Goal: Information Seeking & Learning: Learn about a topic

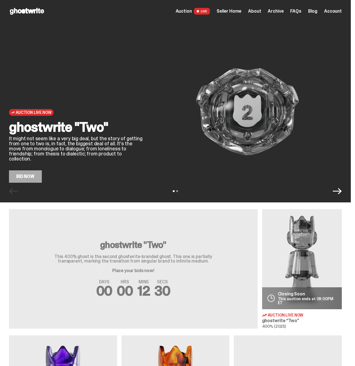
click at [241, 10] on span "Seller Home" at bounding box center [229, 11] width 25 height 4
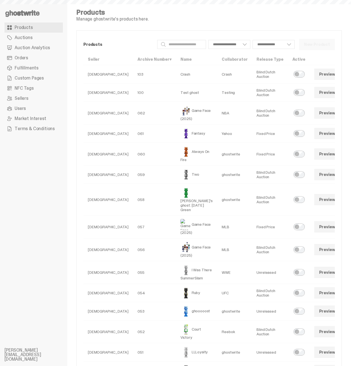
click at [51, 44] on link "Auction Analytics" at bounding box center [33, 48] width 58 height 10
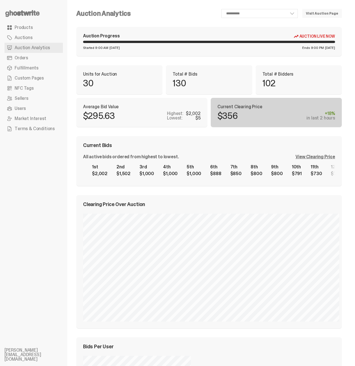
click at [316, 154] on div "View Clearing Price" at bounding box center [316, 156] width 40 height 4
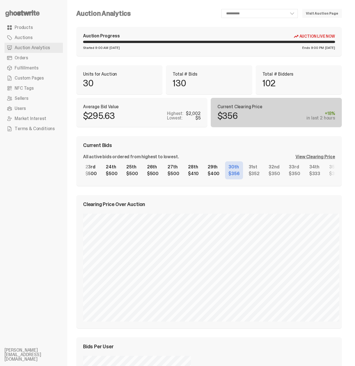
scroll to position [0, 469]
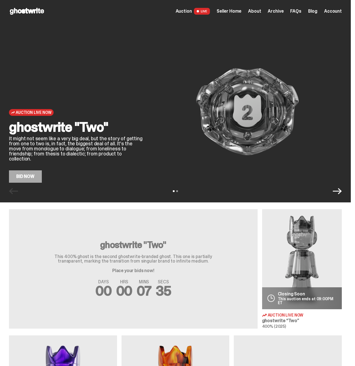
click at [234, 13] on span "Seller Home" at bounding box center [229, 11] width 25 height 4
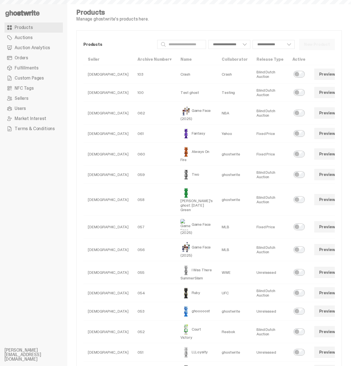
select select
click at [34, 49] on span "Auction Analytics" at bounding box center [32, 47] width 35 height 4
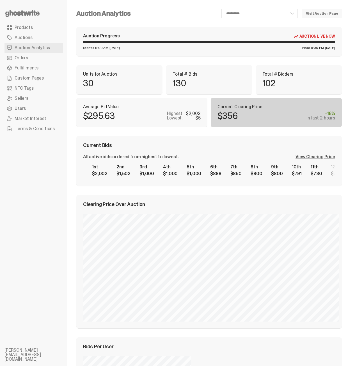
click at [318, 154] on div "View Clearing Price" at bounding box center [316, 156] width 40 height 4
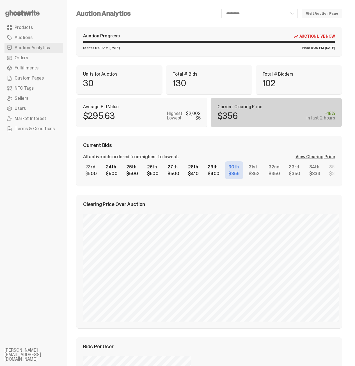
scroll to position [0, 469]
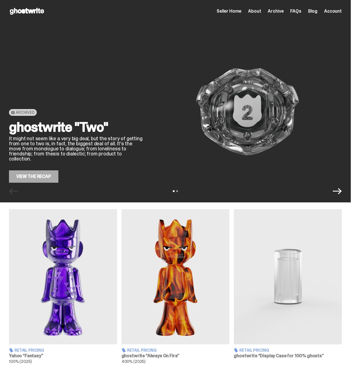
click at [28, 176] on link "View the Recap" at bounding box center [33, 176] width 49 height 12
click at [25, 168] on div "ghostwrite "Two" It might not seem like a very big deal, but the story of getti…" at bounding box center [76, 151] width 135 height 62
click at [27, 176] on link "View the Recap" at bounding box center [33, 176] width 49 height 12
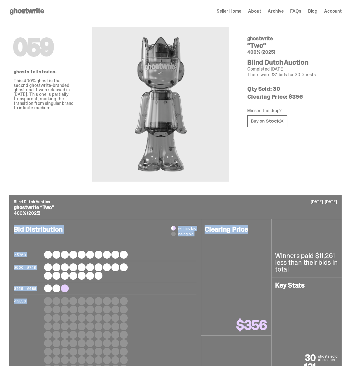
drag, startPoint x: 127, startPoint y: 246, endPoint x: 244, endPoint y: 335, distance: 146.4
click at [244, 335] on div "Bid Distribution winning bid losing bid ≥ $750 $500 - $749 $356 - $499 < $356 C…" at bounding box center [175, 306] width 333 height 175
click at [235, 330] on div "Clearing Price $356" at bounding box center [236, 277] width 70 height 116
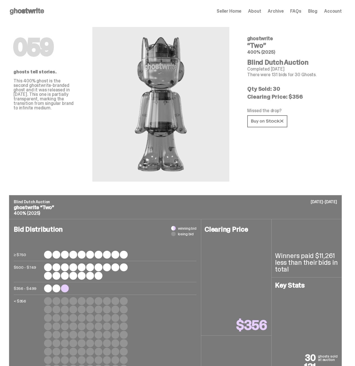
click at [141, 195] on div "059 ghosts tell stories. This 400% ghost is the second ghostwrite-branded ghost…" at bounding box center [175, 108] width 351 height 172
drag, startPoint x: 65, startPoint y: 176, endPoint x: 340, endPoint y: 165, distance: 275.7
click at [340, 165] on div "059 ghosts tell stories. This 400% ghost is the second ghostwrite-branded ghost…" at bounding box center [175, 108] width 351 height 172
click at [340, 165] on div "059 ghostwrite “Two” 400% (2025) Blind Dutch Auction Completed [DATE] There wer…" at bounding box center [292, 101] width 108 height 159
click at [115, 167] on div at bounding box center [160, 104] width 137 height 154
